Goal: Task Accomplishment & Management: Manage account settings

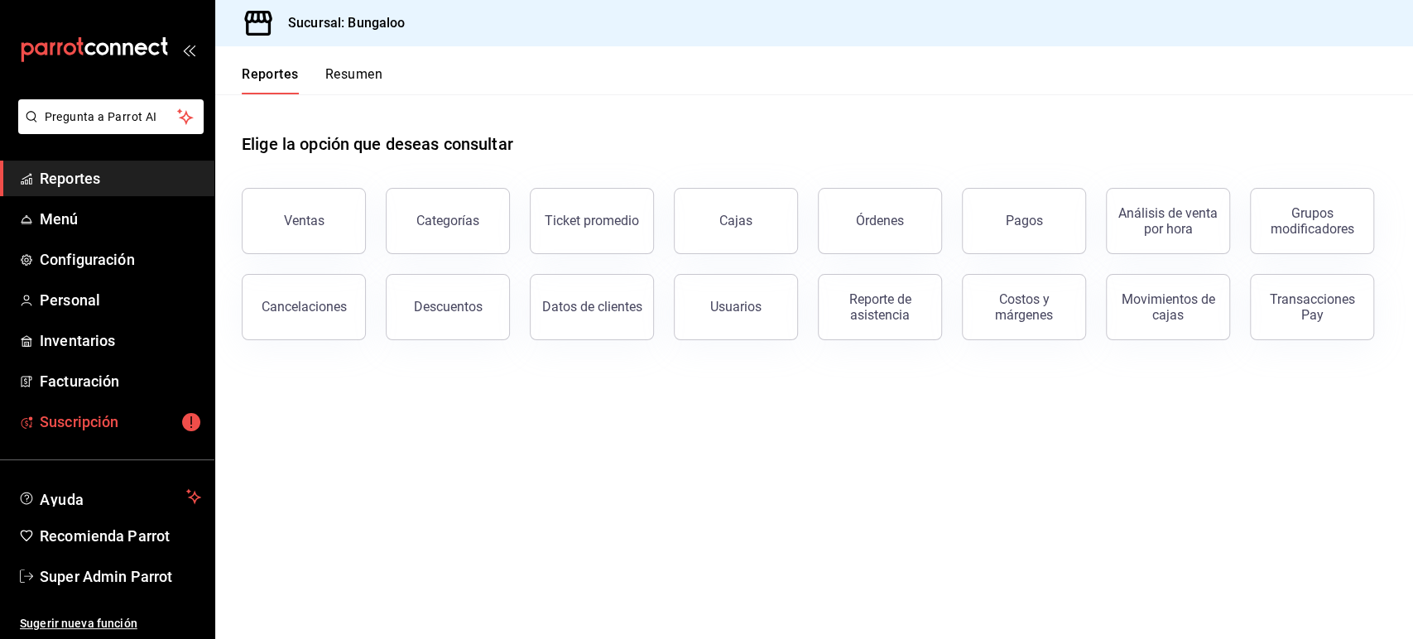
click at [94, 408] on link "Suscripción" at bounding box center [107, 422] width 214 height 36
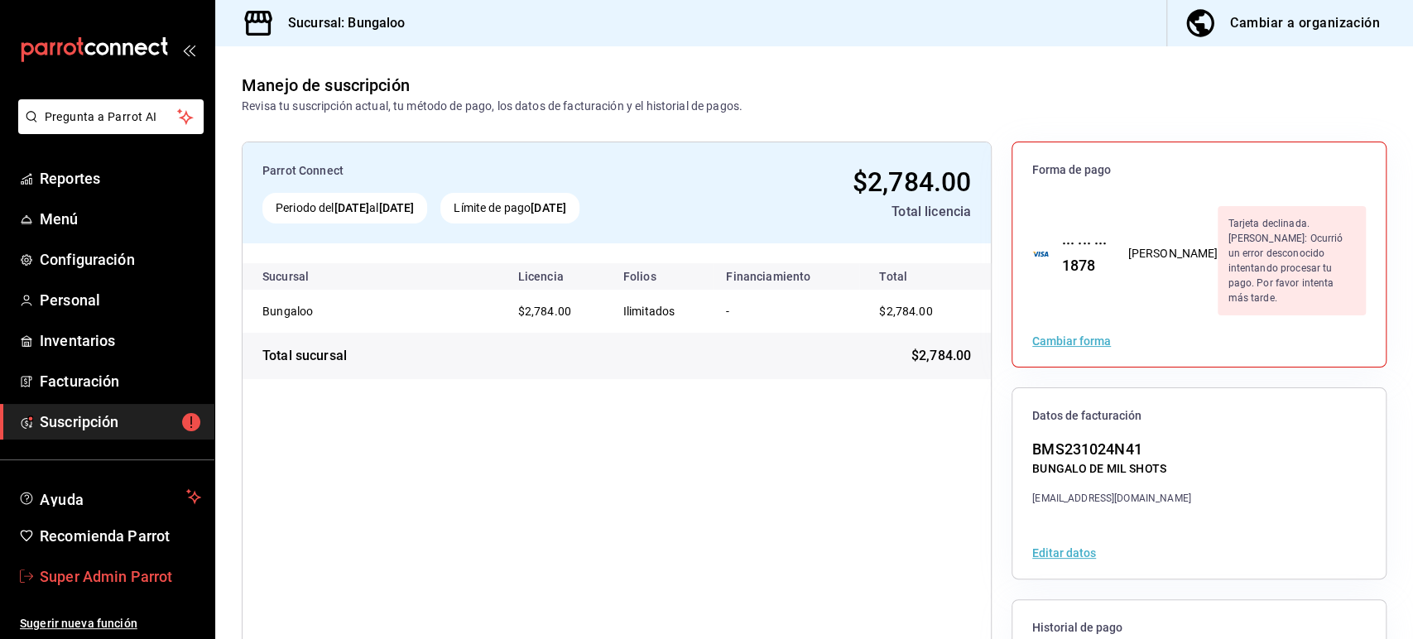
click at [118, 576] on span "Super Admin Parrot" at bounding box center [120, 576] width 161 height 22
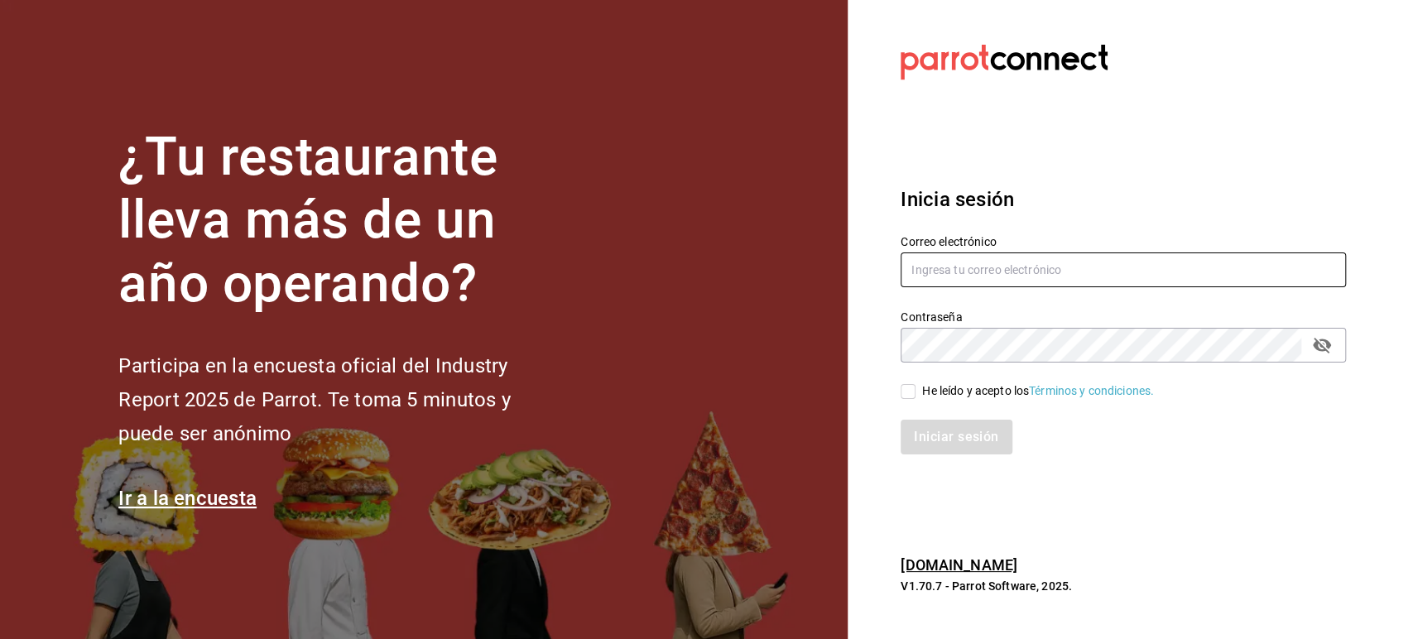
click at [968, 256] on input "text" at bounding box center [1122, 269] width 445 height 35
paste input "[EMAIL_ADDRESS][DOMAIN_NAME]"
type input "[EMAIL_ADDRESS][DOMAIN_NAME]"
click at [916, 392] on span "He leído y acepto los Términos y condiciones." at bounding box center [1034, 390] width 238 height 17
click at [915, 392] on input "He leído y acepto los Términos y condiciones." at bounding box center [907, 391] width 15 height 15
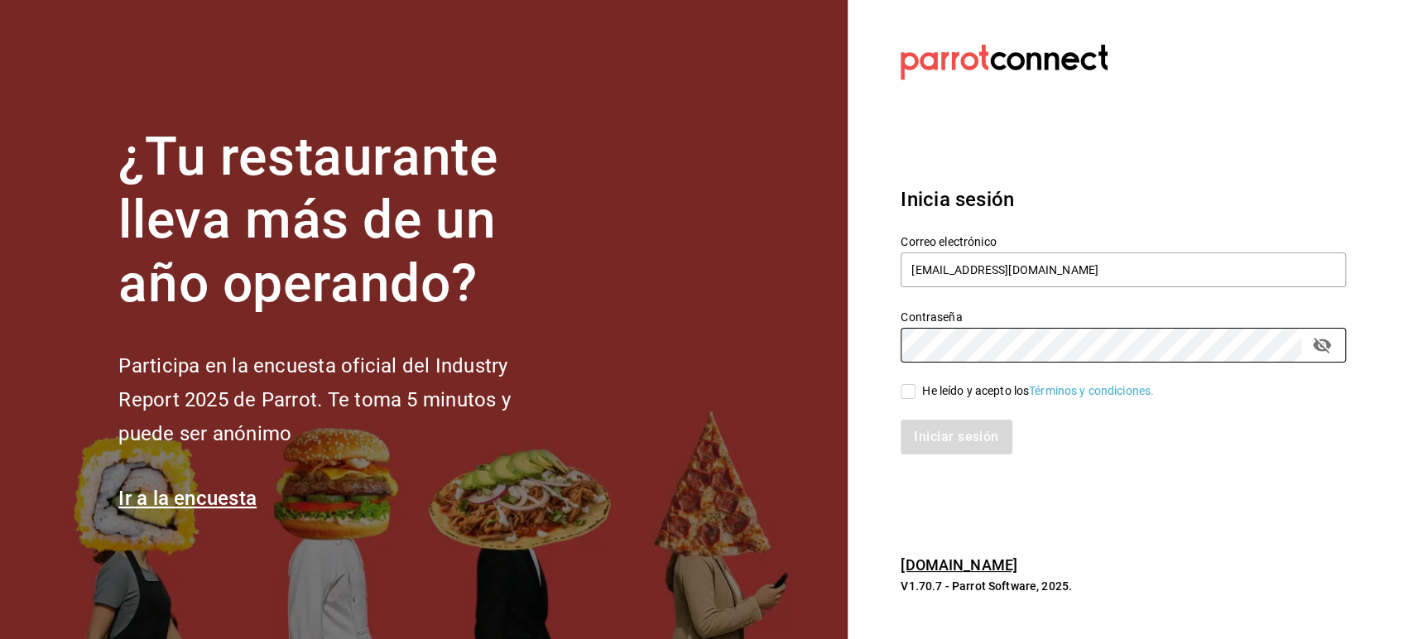
checkbox input "true"
click at [927, 434] on button "Iniciar sesión" at bounding box center [956, 437] width 113 height 35
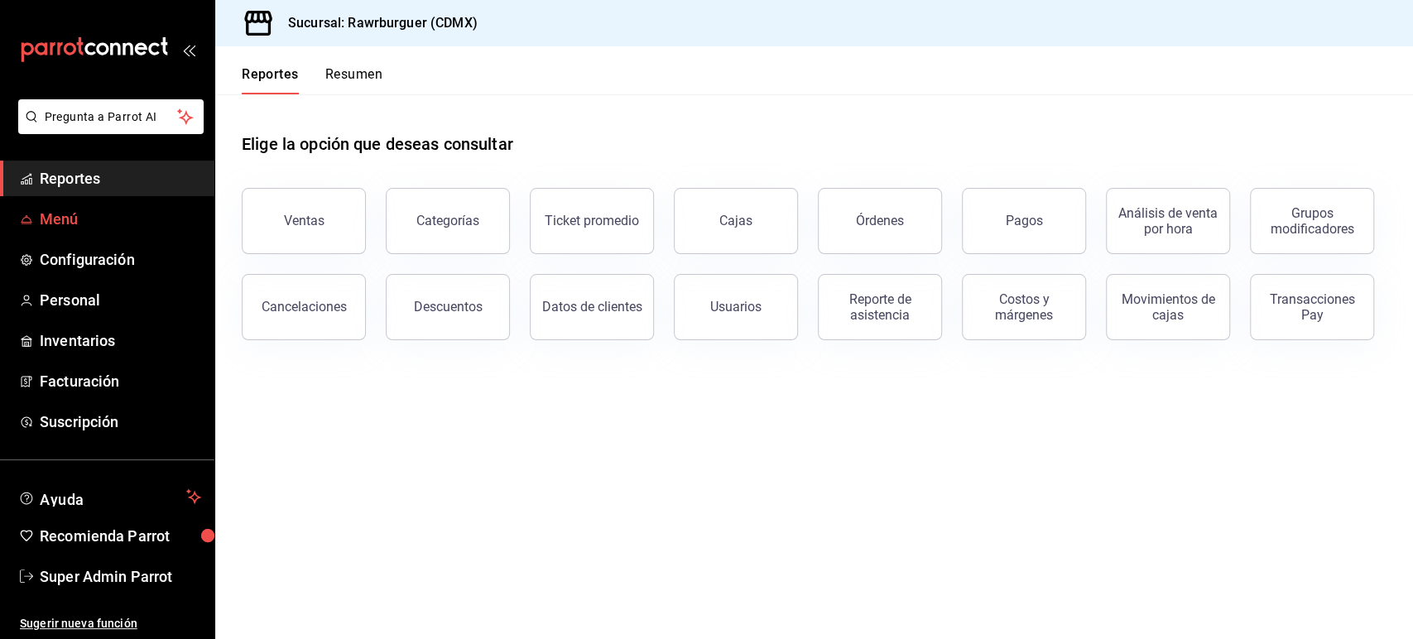
click at [65, 216] on span "Menú" at bounding box center [120, 219] width 161 height 22
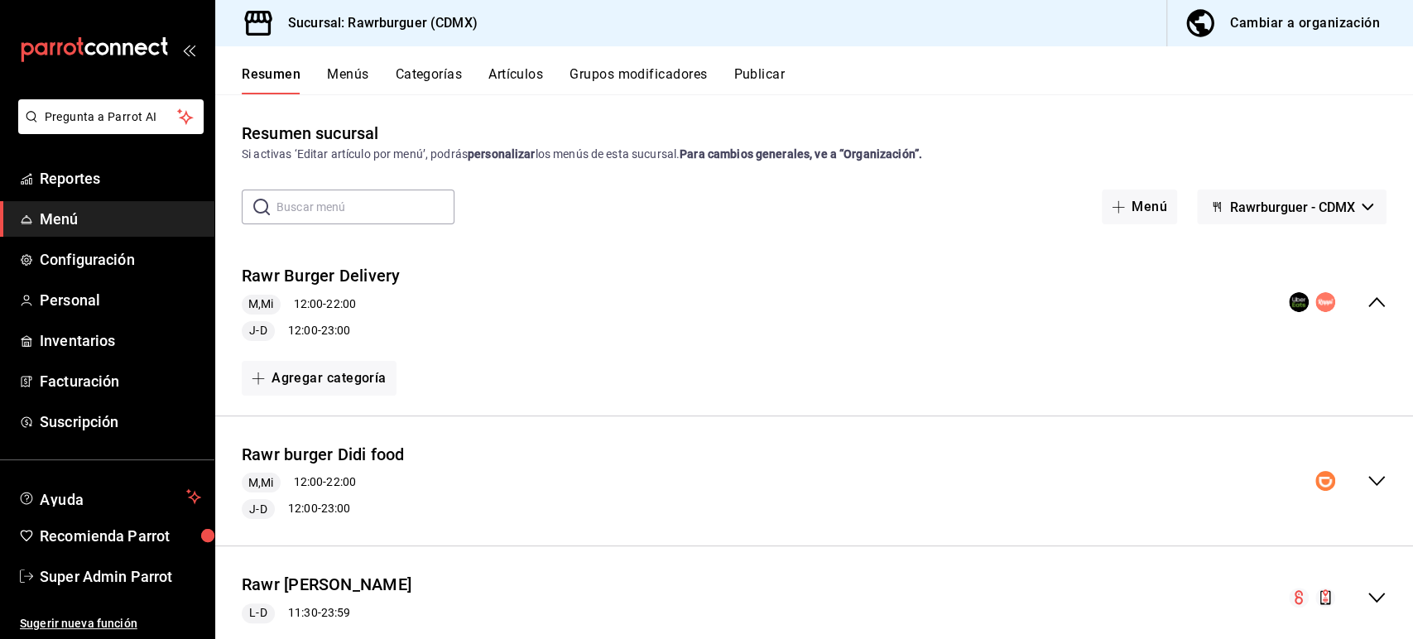
click at [1227, 137] on div "Resumen sucursal Si activas ‘Editar artículo por menú’, podrás personalizar los…" at bounding box center [814, 142] width 1198 height 42
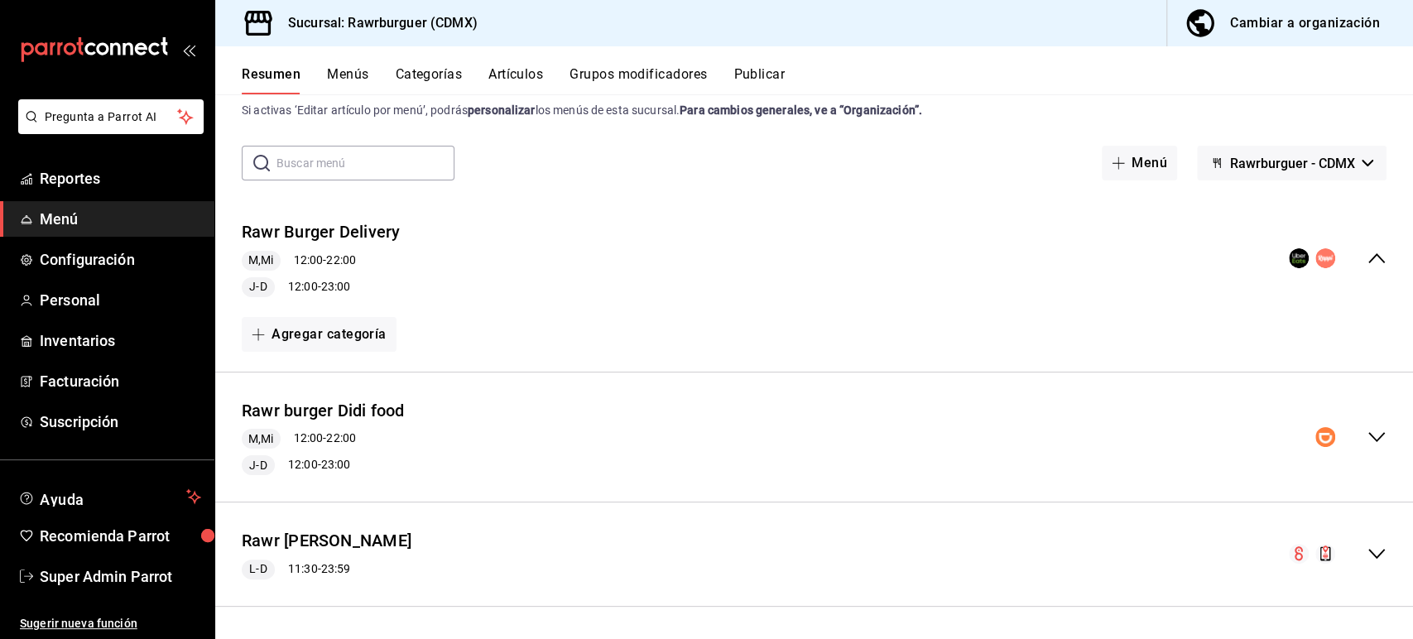
click at [1366, 550] on icon "collapse-menu-row" at bounding box center [1376, 554] width 20 height 20
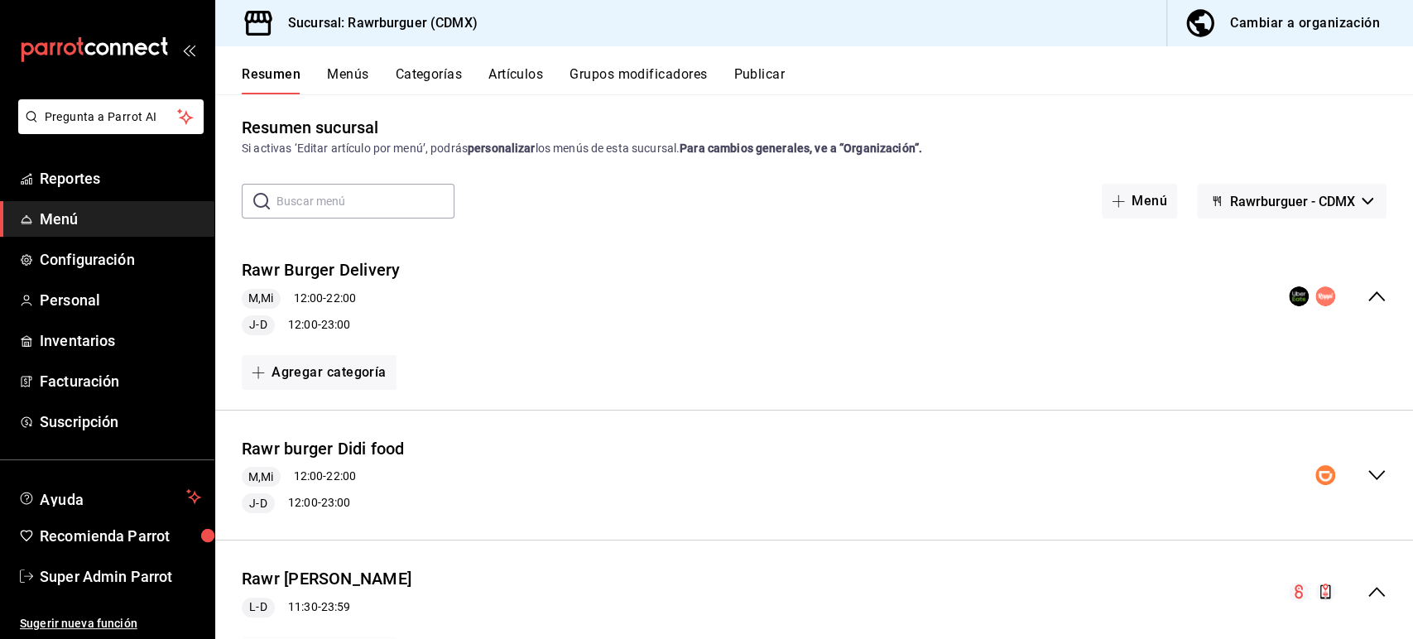
scroll to position [0, 0]
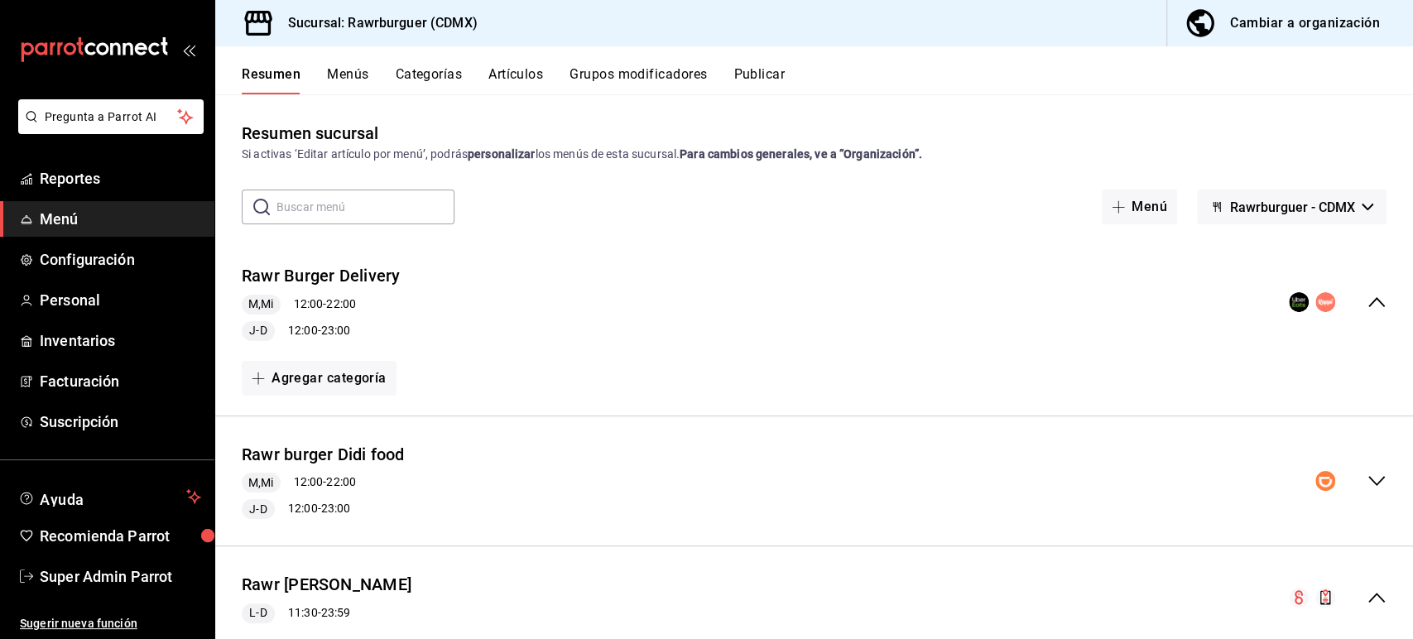
click at [1366, 598] on icon "collapse-menu-row" at bounding box center [1376, 598] width 20 height 20
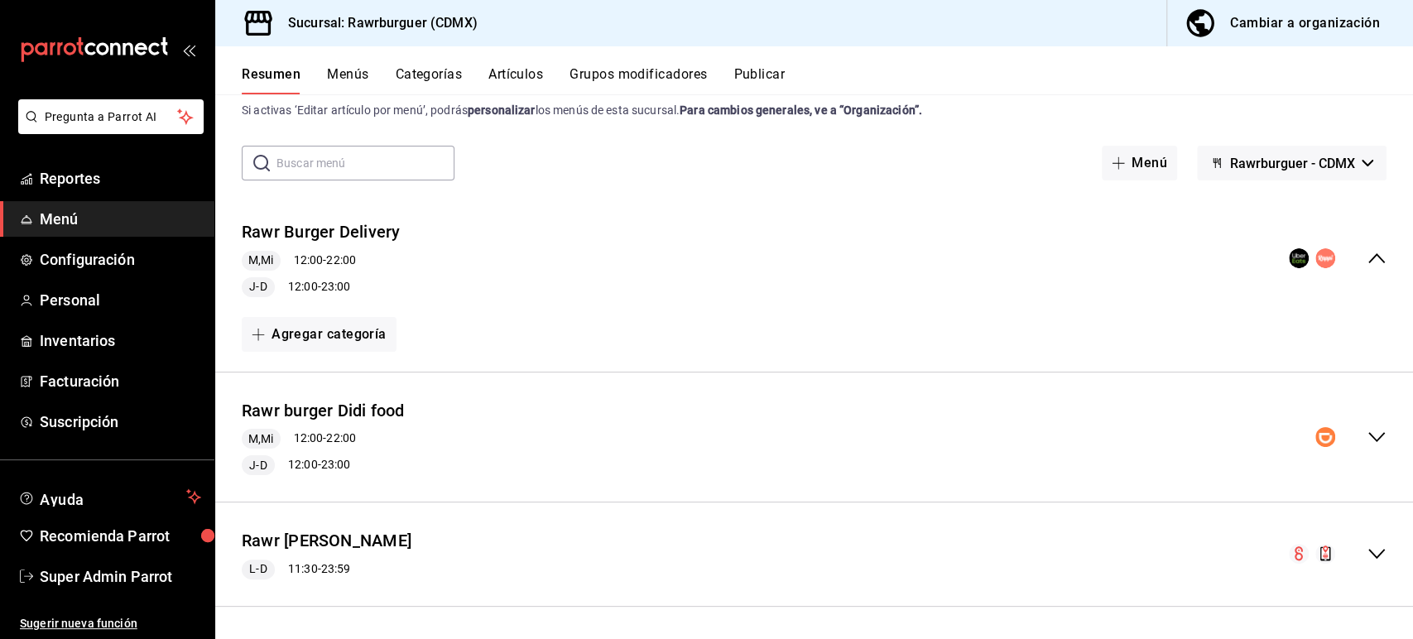
click at [999, 54] on div "Resumen Menús Categorías Artículos Grupos modificadores Publicar" at bounding box center [814, 70] width 1198 height 48
click at [1239, 70] on div "Resumen Menús Categorías Artículos Grupos modificadores Publicar" at bounding box center [827, 80] width 1171 height 28
click at [1011, 84] on div "Resumen Menús Categorías Artículos Grupos modificadores Publicar" at bounding box center [827, 80] width 1171 height 28
click at [81, 302] on span "Personal" at bounding box center [120, 300] width 161 height 22
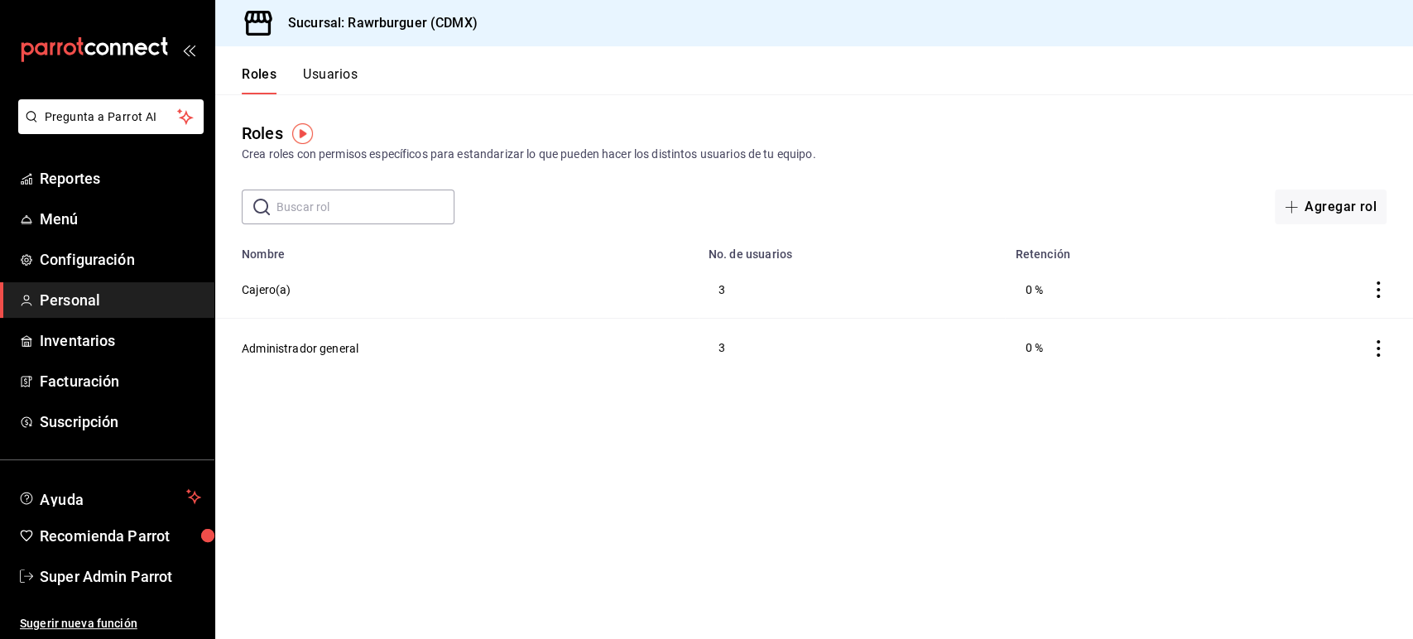
click at [331, 81] on button "Usuarios" at bounding box center [330, 80] width 55 height 28
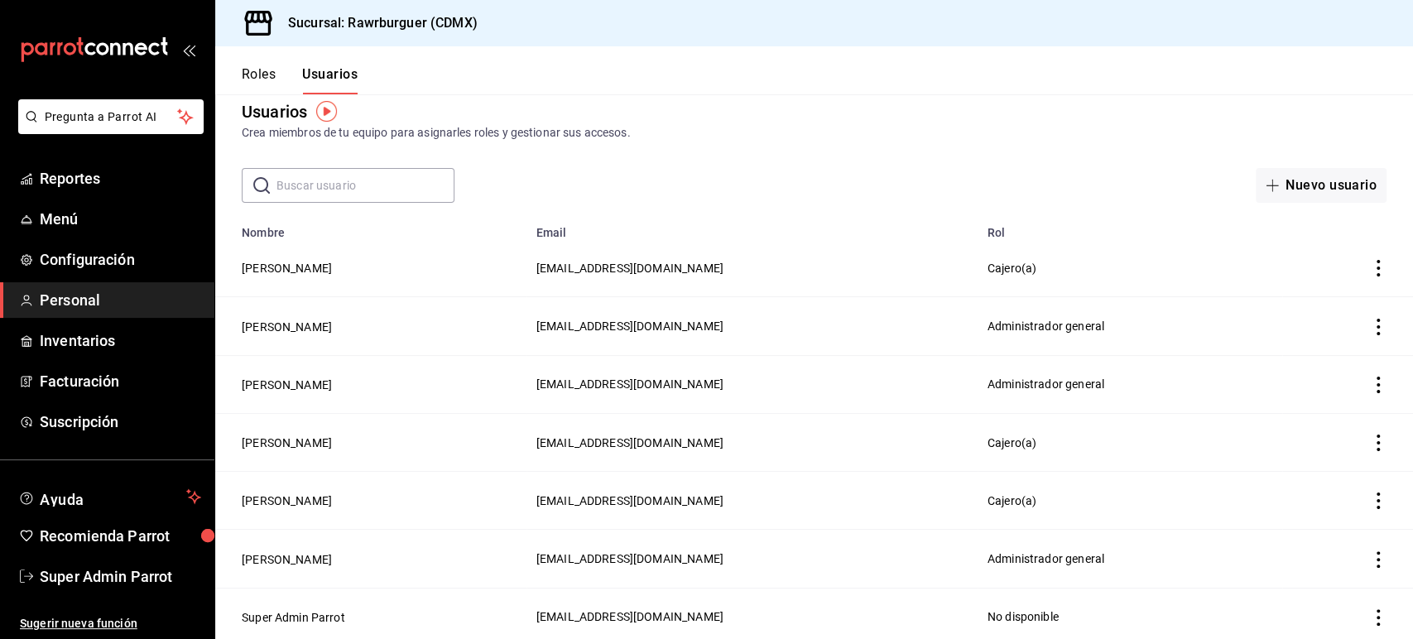
scroll to position [23, 0]
click at [1136, 145] on div "Usuarios Crea miembros de tu equipo para asignarles roles y gestionar sus acces…" at bounding box center [814, 136] width 1198 height 130
click at [954, 101] on div "Usuarios Crea miembros de tu equipo para asignarles roles y gestionar sus acces…" at bounding box center [814, 119] width 1198 height 42
